Goal: Register for event/course

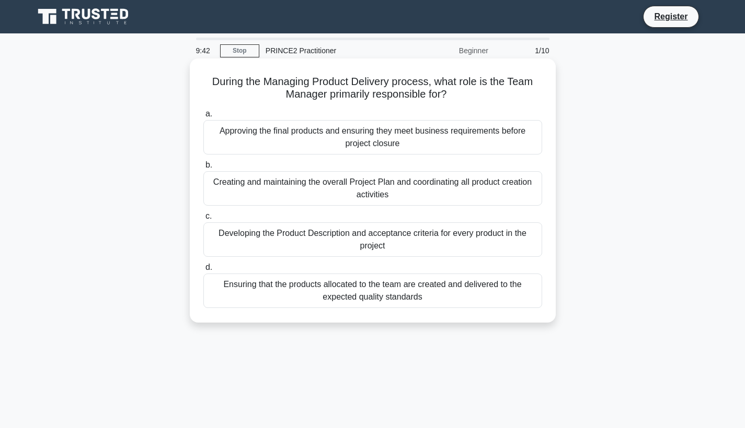
click at [411, 295] on div "Ensuring that the products allocated to the team are created and delivered to t…" at bounding box center [372, 291] width 339 height 34
click at [203, 271] on input "d. Ensuring that the products allocated to the team are created and delivered t…" at bounding box center [203, 267] width 0 height 7
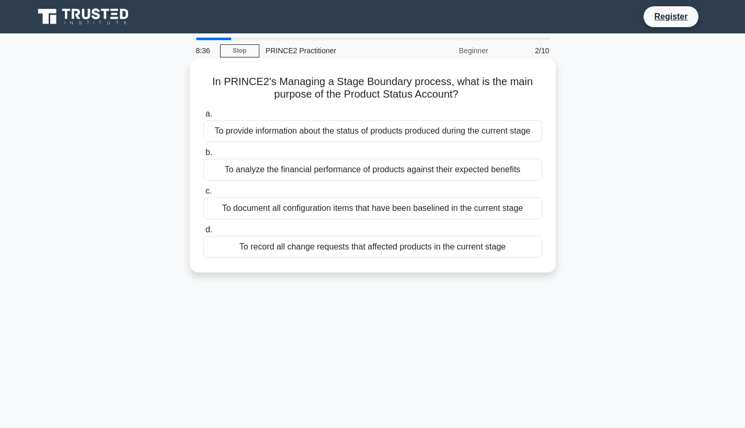
click at [390, 134] on div "To provide information about the status of products produced during the current…" at bounding box center [372, 131] width 339 height 22
click at [203, 118] on input "a. To provide information about the status of products produced during the curr…" at bounding box center [203, 114] width 0 height 7
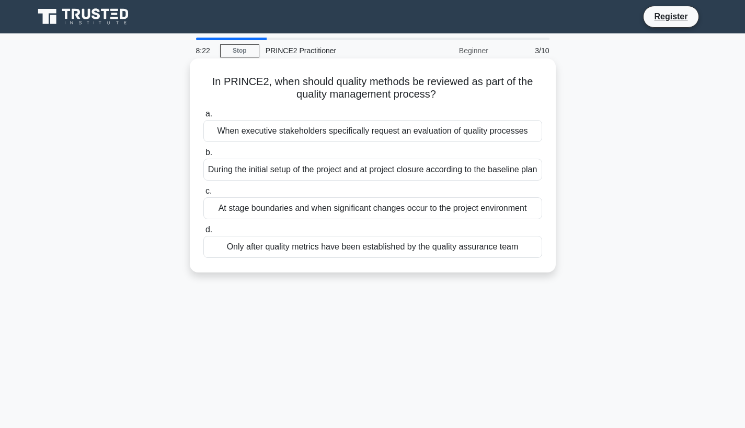
click at [436, 219] on div "At stage boundaries and when significant changes occur to the project environme…" at bounding box center [372, 208] width 339 height 22
click at [203, 195] on input "c. At stage boundaries and when significant changes occur to the project enviro…" at bounding box center [203, 191] width 0 height 7
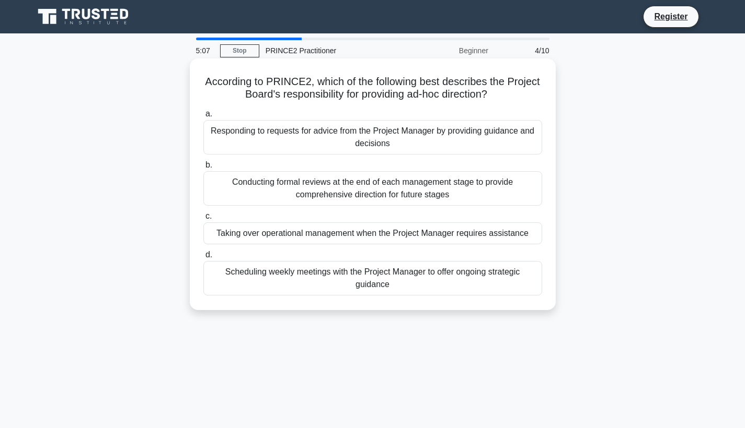
click at [437, 197] on div "Conducting formal reviews at the end of each management stage to provide compre…" at bounding box center [372, 188] width 339 height 34
click at [203, 169] on input "b. Conducting formal reviews at the end of each management stage to provide com…" at bounding box center [203, 165] width 0 height 7
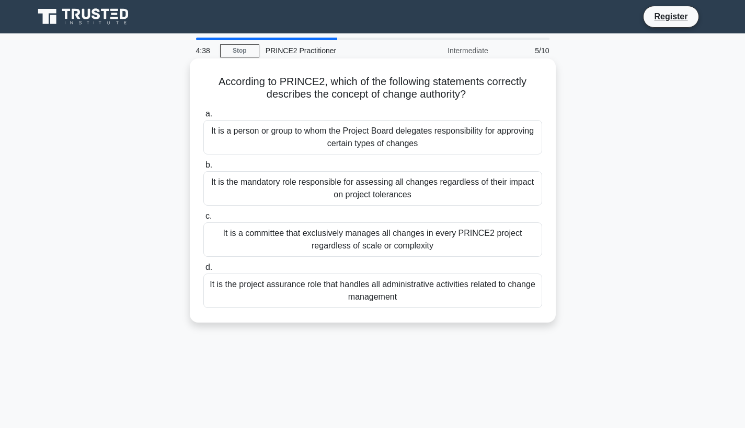
click at [459, 248] on div "It is a committee that exclusively manages all changes in every PRINCE2 project…" at bounding box center [372, 240] width 339 height 34
click at [203, 220] on input "c. It is a committee that exclusively manages all changes in every PRINCE2 proj…" at bounding box center [203, 216] width 0 height 7
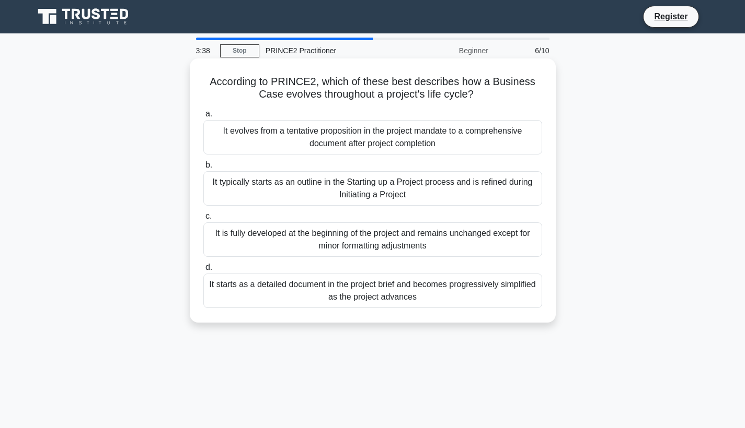
click at [485, 189] on div "It typically starts as an outline in the Starting up a Project process and is r…" at bounding box center [372, 188] width 339 height 34
click at [203, 169] on input "b. It typically starts as an outline in the Starting up a Project process and i…" at bounding box center [203, 165] width 0 height 7
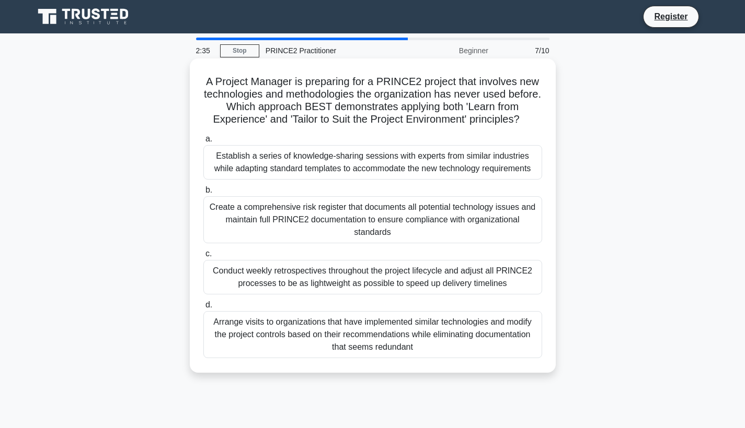
click at [424, 213] on div "Create a comprehensive risk register that documents all potential technology is…" at bounding box center [372, 219] width 339 height 47
click at [203, 194] on input "b. Create a comprehensive risk register that documents all potential technology…" at bounding box center [203, 190] width 0 height 7
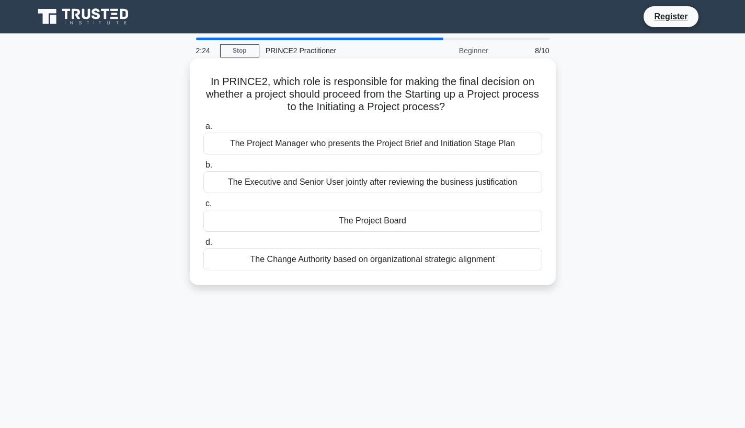
click at [422, 184] on div "The Executive and Senior User jointly after reviewing the business justification" at bounding box center [372, 182] width 339 height 22
click at [203, 169] on input "b. The Executive and Senior User jointly after reviewing the business justifica…" at bounding box center [203, 165] width 0 height 7
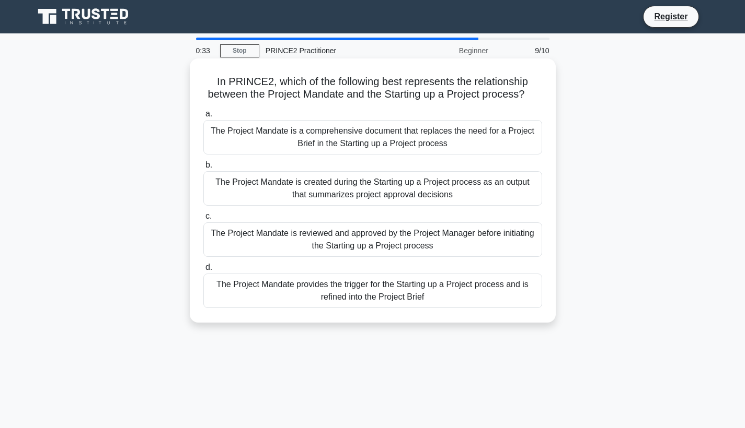
click at [371, 290] on div "The Project Mandate provides the trigger for the Starting up a Project process …" at bounding box center [372, 291] width 339 height 34
click at [203, 271] on input "d. The Project Mandate provides the trigger for the Starting up a Project proce…" at bounding box center [203, 267] width 0 height 7
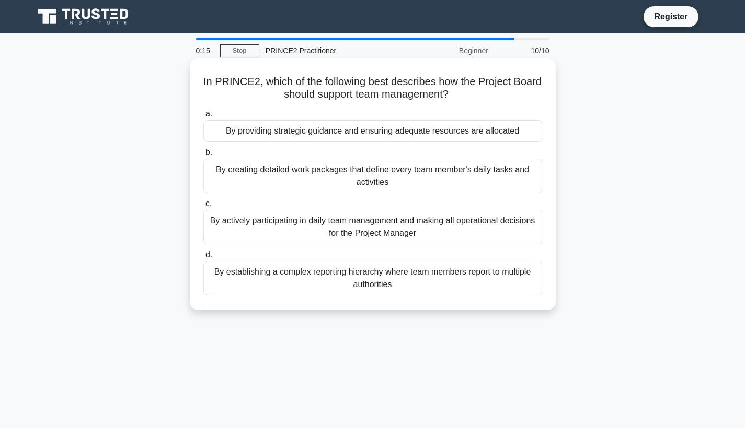
click at [252, 130] on div "By providing strategic guidance and ensuring adequate resources are allocated" at bounding box center [372, 131] width 339 height 22
click at [203, 118] on input "a. By providing strategic guidance and ensuring adequate resources are allocated" at bounding box center [203, 114] width 0 height 7
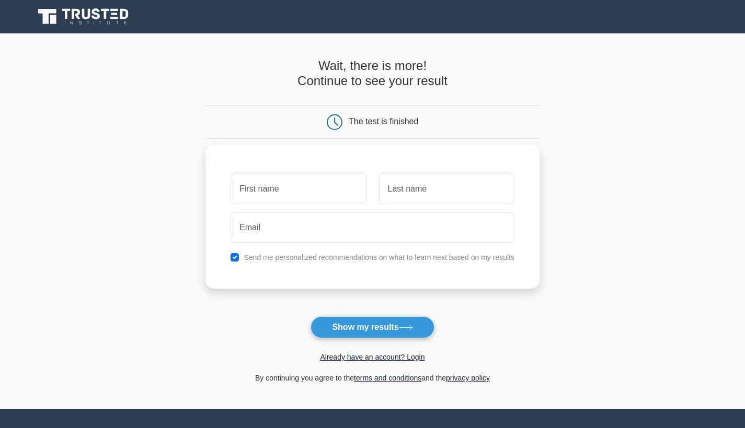
click at [307, 188] on input "text" at bounding box center [297, 189] width 135 height 30
type input "honey"
click at [474, 192] on input "text" at bounding box center [446, 189] width 135 height 30
type input "chauhan"
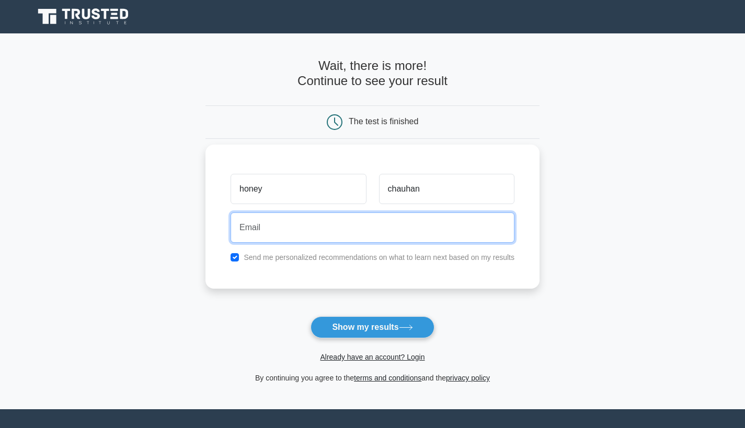
click at [345, 222] on input "email" at bounding box center [372, 228] width 284 height 30
type input "[EMAIL_ADDRESS][DOMAIN_NAME]"
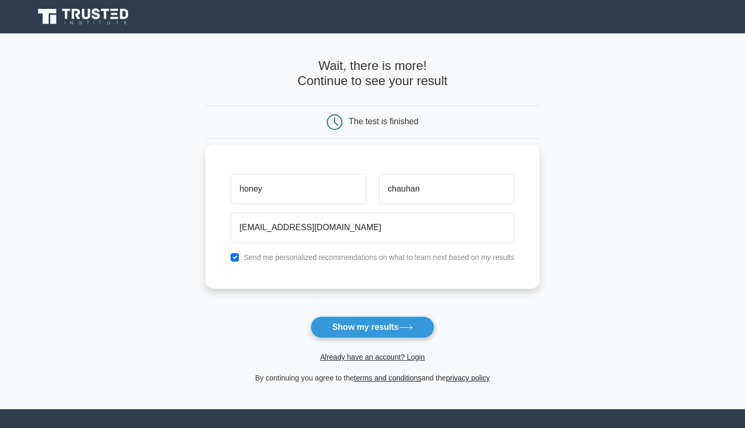
click at [230, 258] on div "Send me personalized recommendations on what to learn next based on my results" at bounding box center [372, 257] width 296 height 13
click at [234, 258] on input "checkbox" at bounding box center [234, 257] width 8 height 8
checkbox input "false"
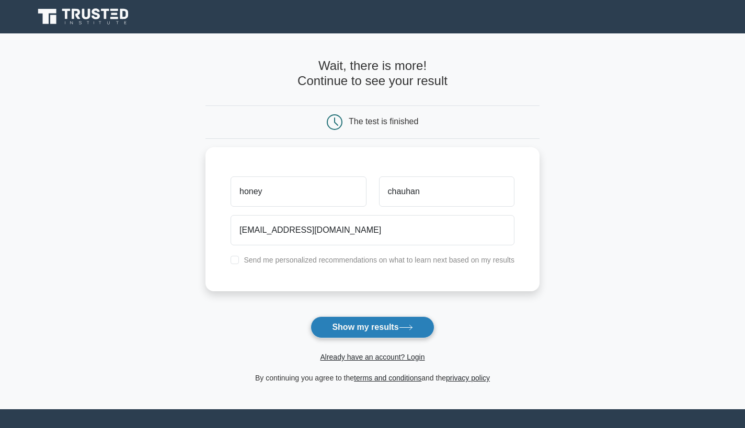
click at [372, 331] on button "Show my results" at bounding box center [371, 328] width 123 height 22
